Goal: Information Seeking & Learning: Find specific fact

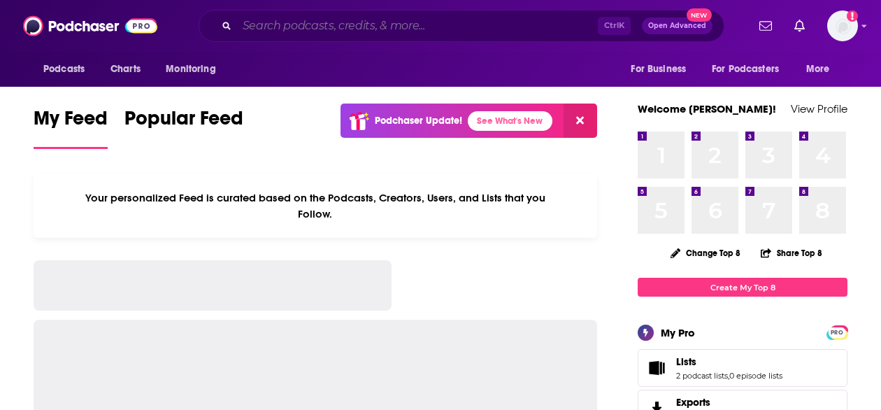
drag, startPoint x: 0, startPoint y: 0, endPoint x: 304, endPoint y: 31, distance: 305.8
click at [304, 31] on input "Search podcasts, credits, & more..." at bounding box center [417, 26] width 361 height 22
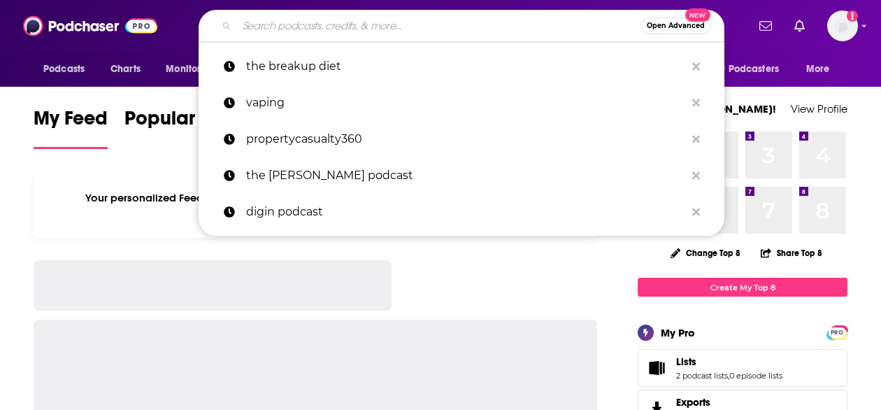
paste input "TechSpective Podcast"
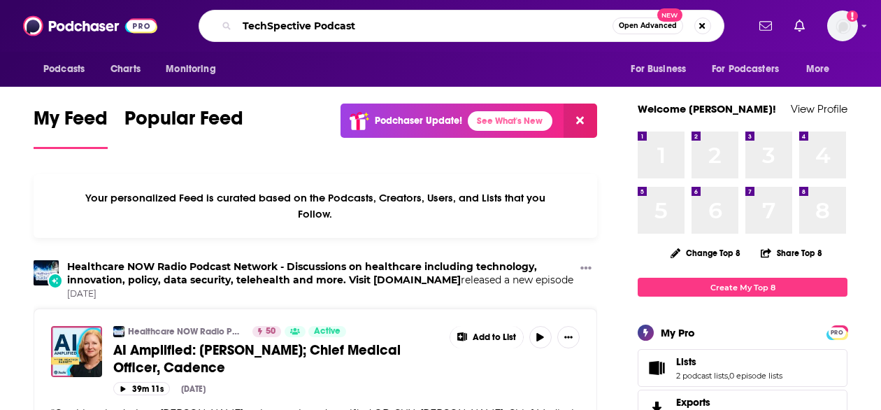
type input "TechSpective Podcast"
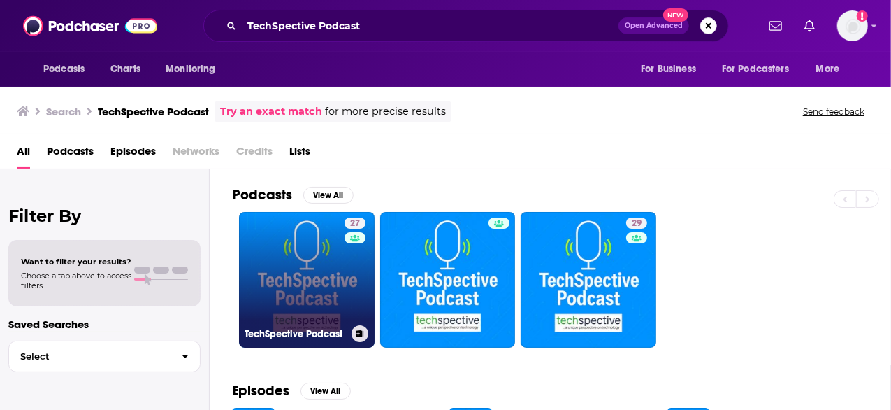
click at [296, 279] on link "27 TechSpective Podcast" at bounding box center [307, 280] width 136 height 136
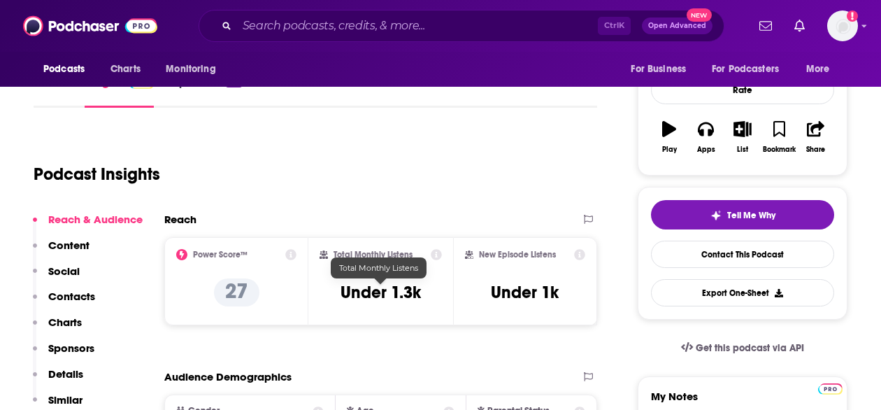
scroll to position [192, 0]
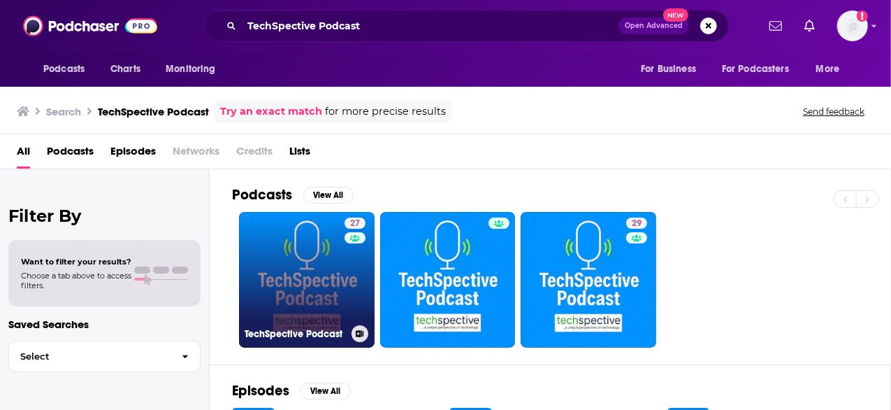
click at [312, 261] on link "27 TechSpective Podcast" at bounding box center [307, 280] width 136 height 136
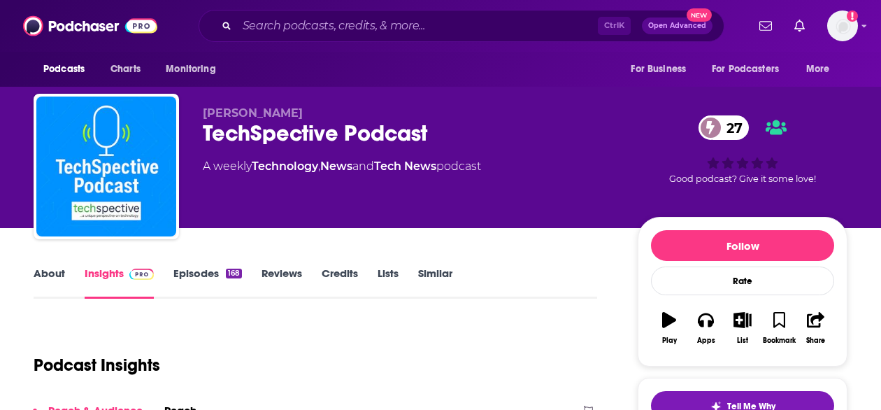
scroll to position [134, 0]
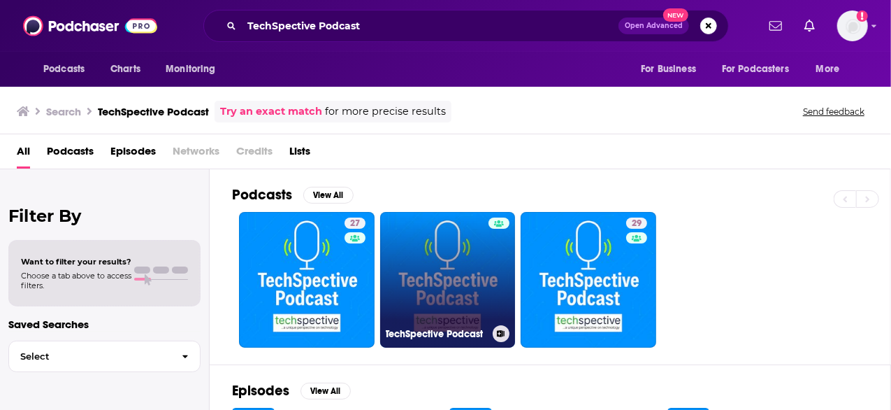
click at [463, 283] on link "TechSpective Podcast" at bounding box center [448, 280] width 136 height 136
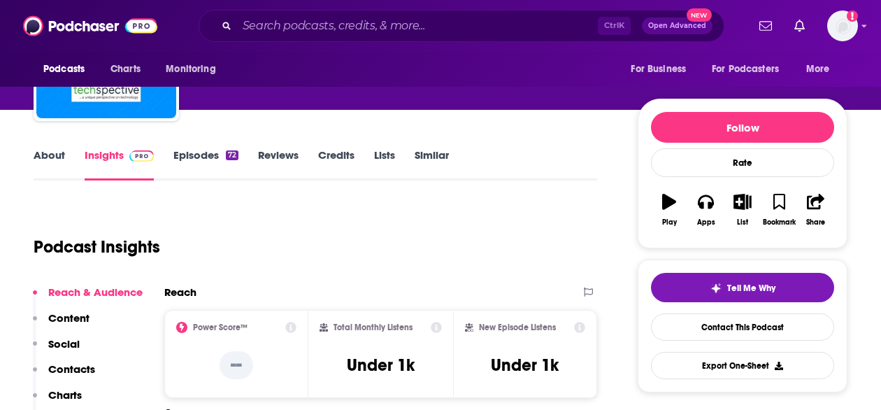
scroll to position [119, 0]
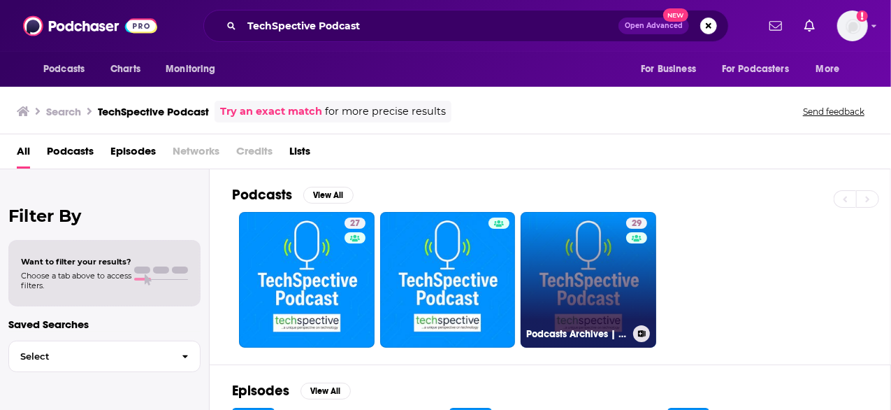
click at [599, 278] on link "29 Podcasts Archives | TechSpective" at bounding box center [589, 280] width 136 height 136
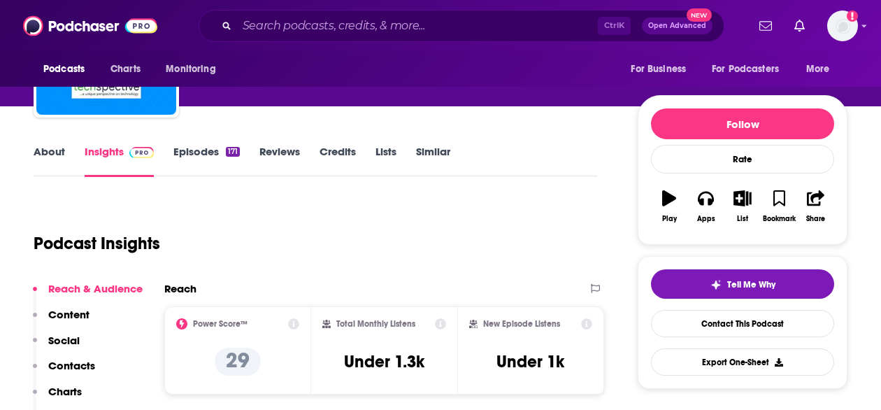
scroll to position [124, 0]
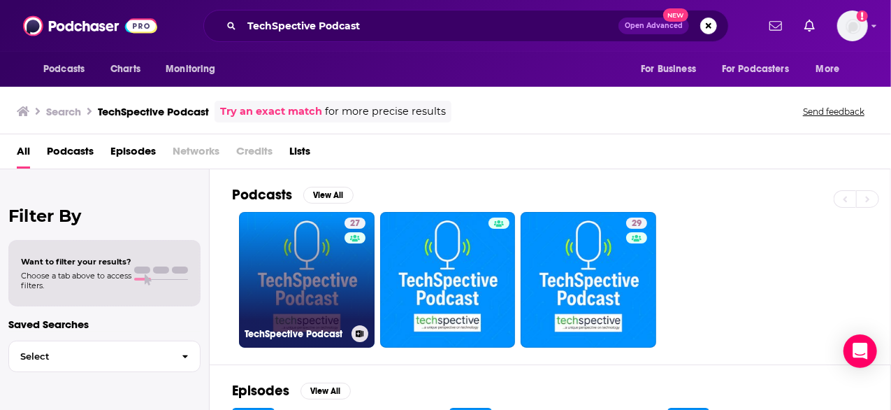
click at [317, 293] on link "27 TechSpective Podcast" at bounding box center [307, 280] width 136 height 136
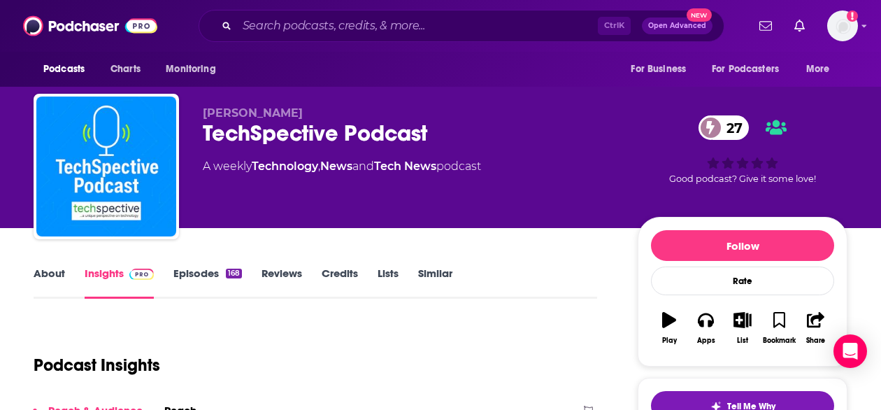
scroll to position [148, 0]
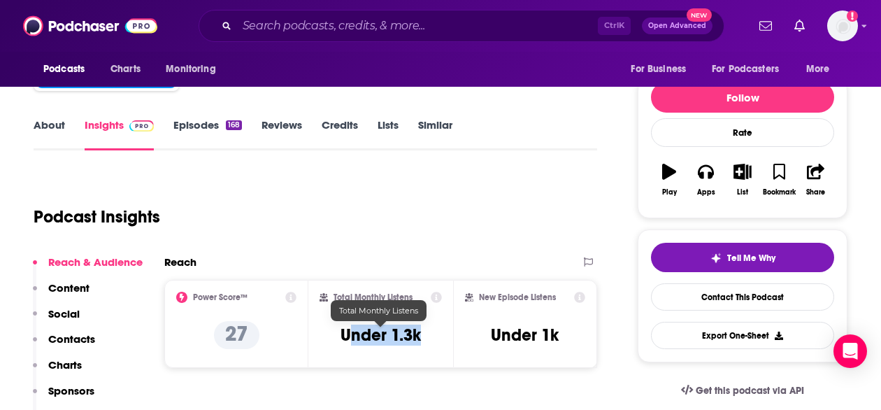
drag, startPoint x: 427, startPoint y: 336, endPoint x: 345, endPoint y: 338, distance: 82.5
click at [345, 338] on div "Total Monthly Listens Under 1.3k" at bounding box center [381, 324] width 122 height 64
copy h3 "Under 1.3k"
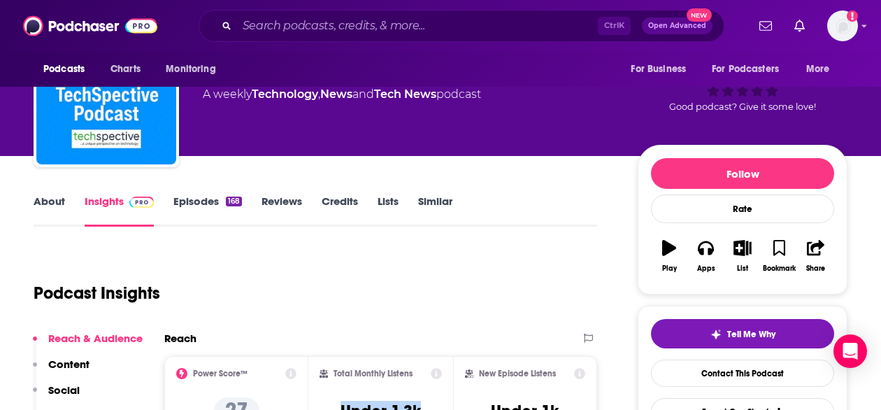
scroll to position [0, 0]
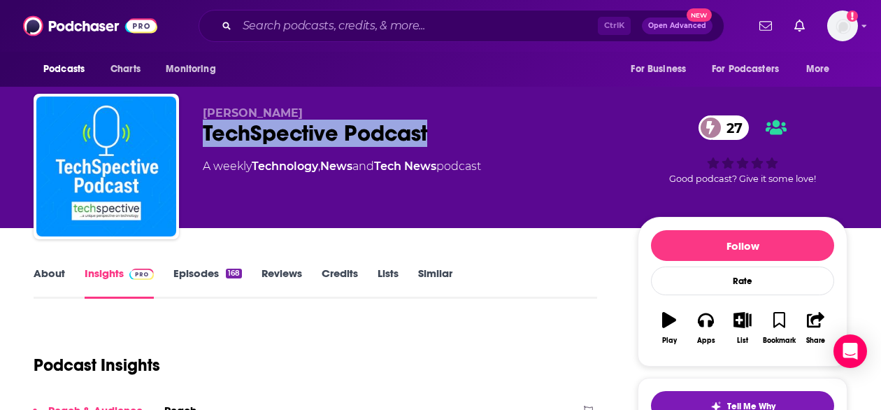
drag, startPoint x: 459, startPoint y: 127, endPoint x: 197, endPoint y: 145, distance: 262.1
click at [197, 145] on div "[PERSON_NAME] TechSpective Podcast 27 A weekly Technology , News and Tech News …" at bounding box center [441, 169] width 814 height 151
copy h2 "TechSpective Podcast"
